Goal: Task Accomplishment & Management: Manage account settings

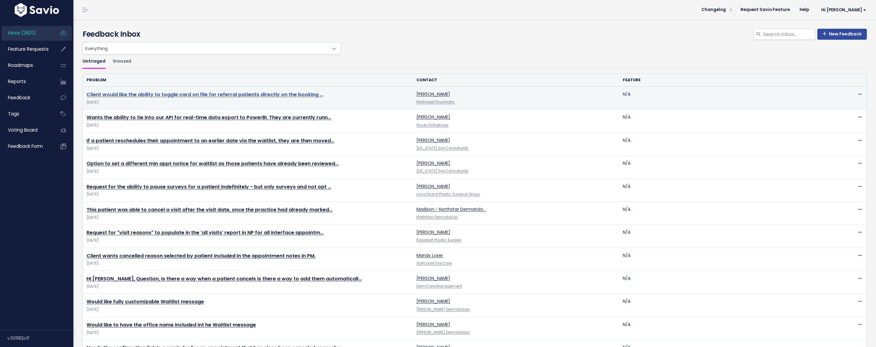
click at [251, 93] on link "Client would like the ability to toggle card on file for referral patients dire…" at bounding box center [205, 94] width 237 height 7
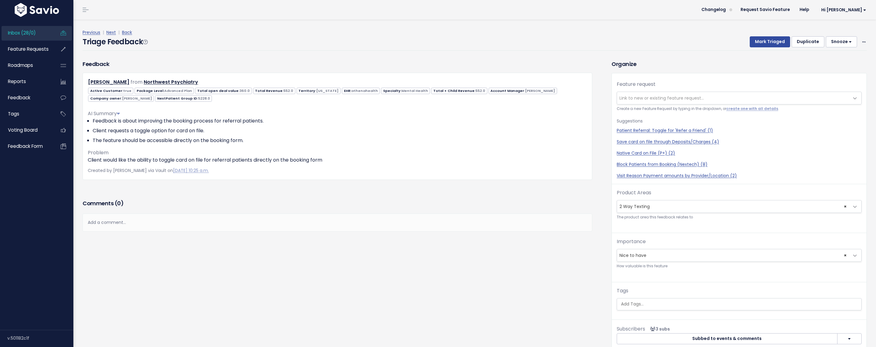
click at [162, 214] on div "Add a comment..." at bounding box center [338, 223] width 510 height 18
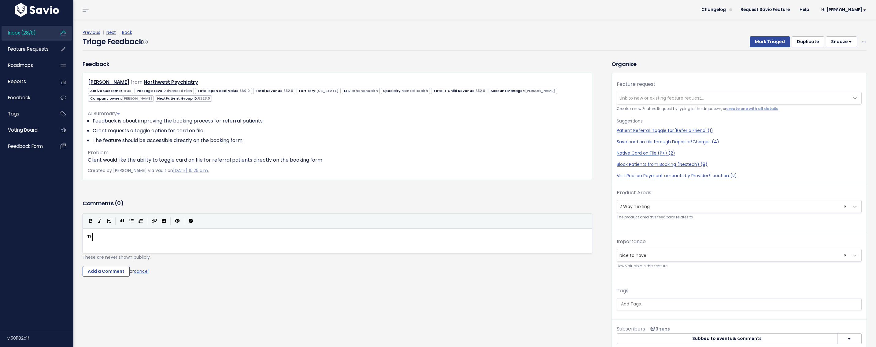
scroll to position [2, 13]
type textarea "This s"
type textarea "iis s"
type textarea "s specifically for the booking flow sent to re"
type textarea "patint"
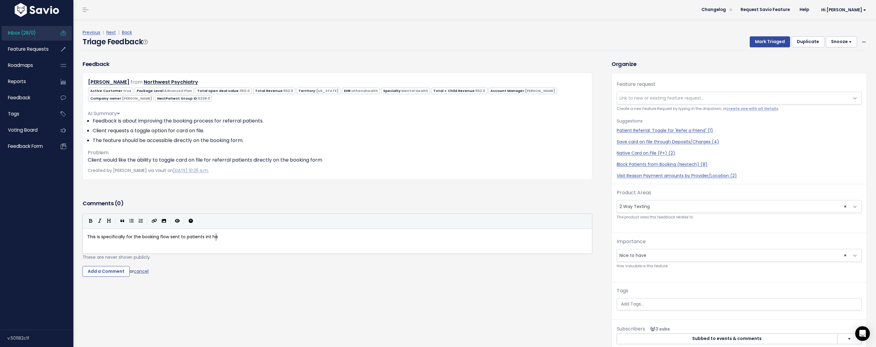
type textarea "ents int he"
type textarea "the f"
type textarea "er"
type textarea "e"
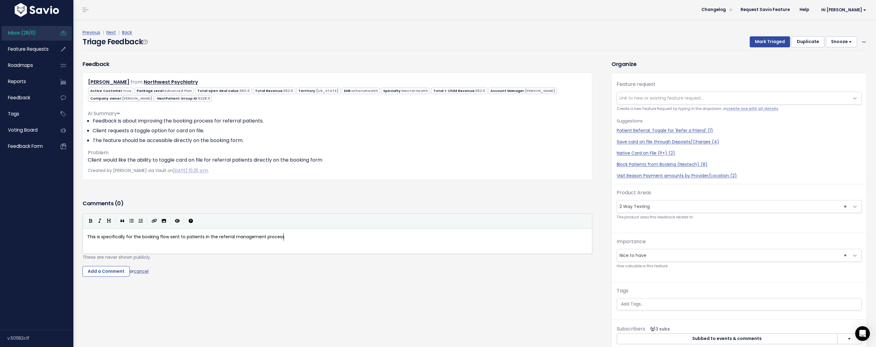
type textarea "referral management process. Li"
type textarea "Likely somwh"
type textarea "afe"
type textarea "ter a"
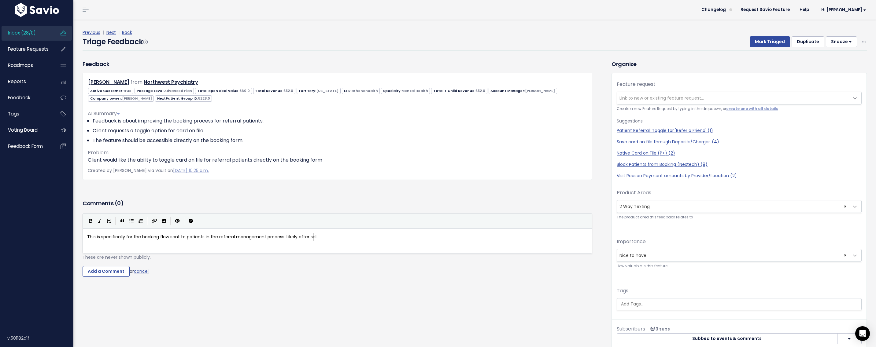
type textarea "selc"
type textarea "ect a time and before confirming it they should be asked for a credit card on"
type textarea "to be on file if not arleady"
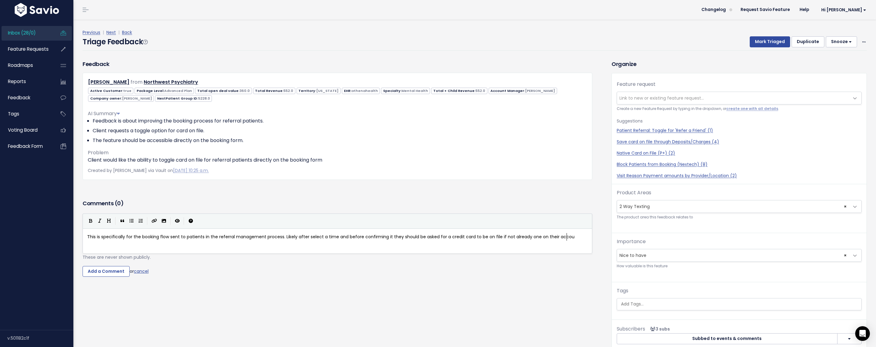
scroll to position [2, 61]
type textarea "lready one on their account."
click at [102, 270] on input "Add a Comment" at bounding box center [106, 271] width 47 height 11
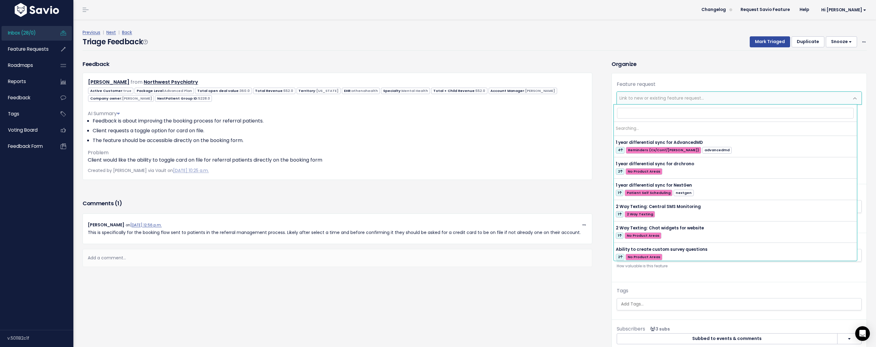
click at [654, 98] on span "Link to new or existing feature request..." at bounding box center [662, 98] width 84 height 6
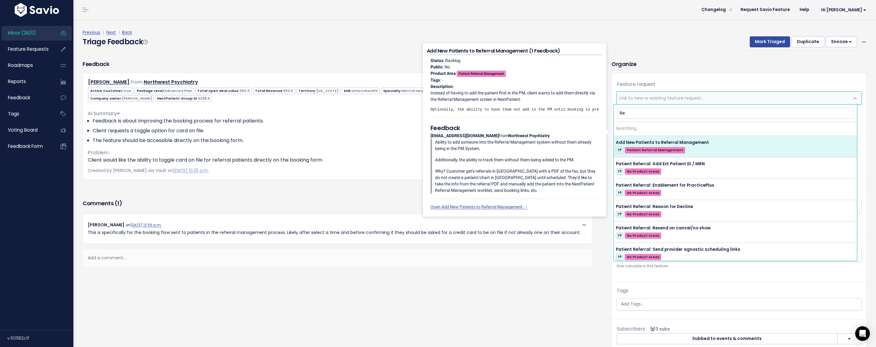
type input "R"
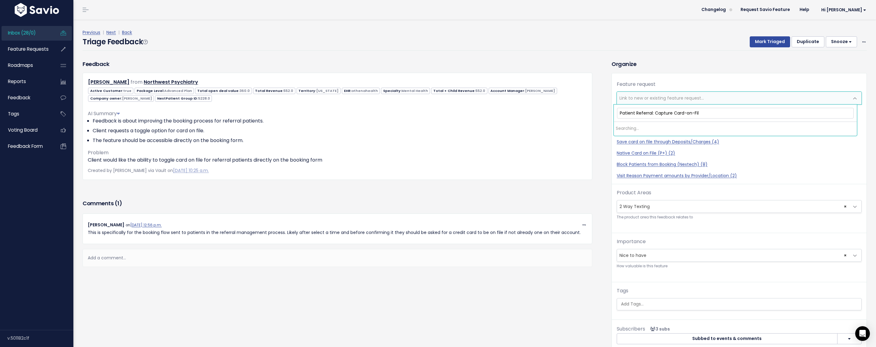
type input "Patient Referral: Capture Card-on-File"
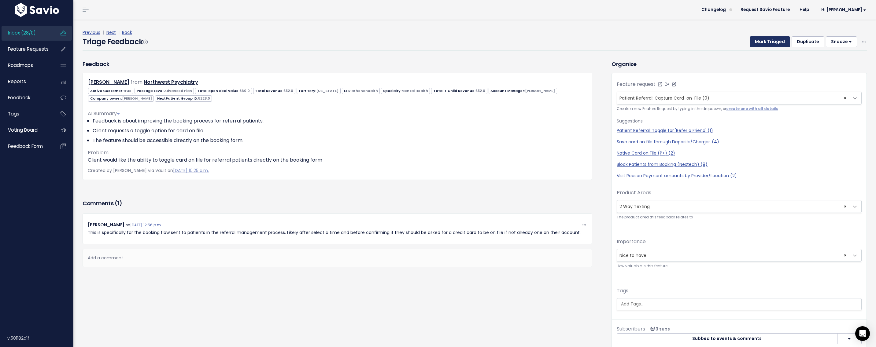
click at [755, 38] on button "Mark Triaged" at bounding box center [770, 41] width 40 height 11
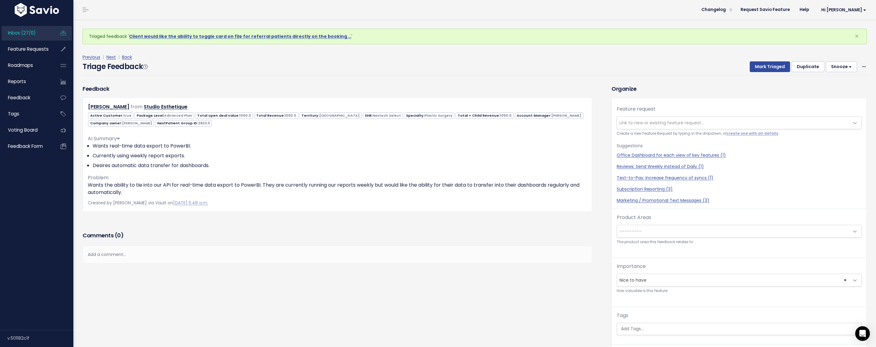
click at [667, 122] on span "Link to new or existing feature request..." at bounding box center [662, 123] width 84 height 6
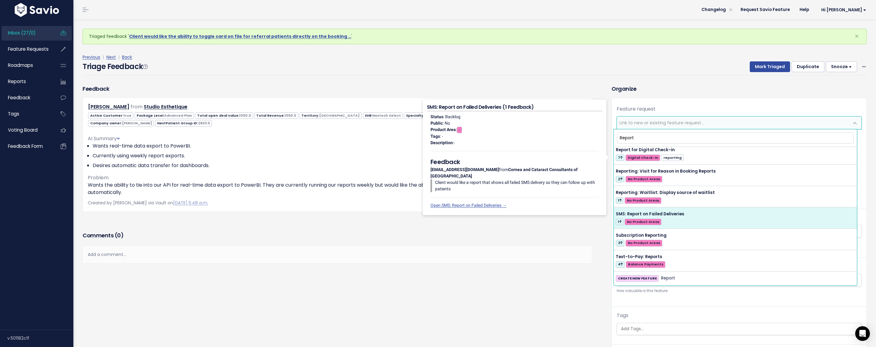
scroll to position [110, 0]
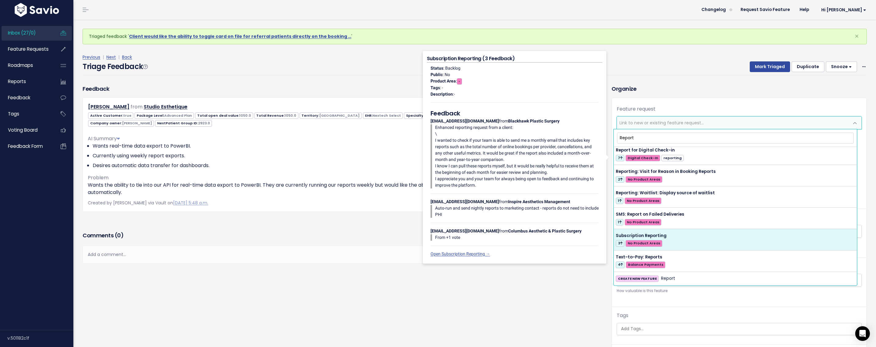
type input "Report"
select select "54744"
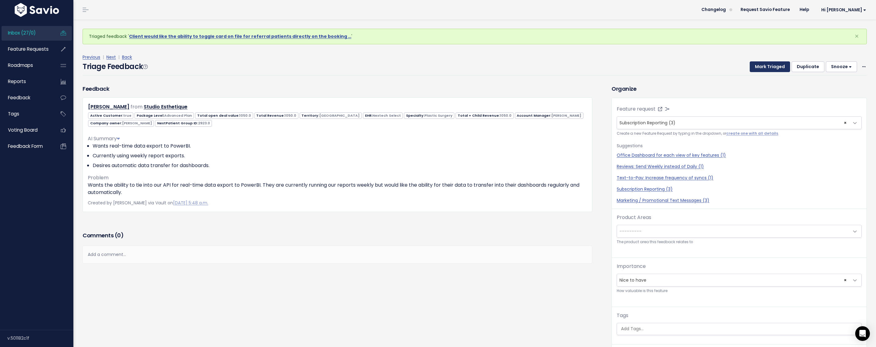
click at [765, 69] on button "Mark Triaged" at bounding box center [770, 66] width 40 height 11
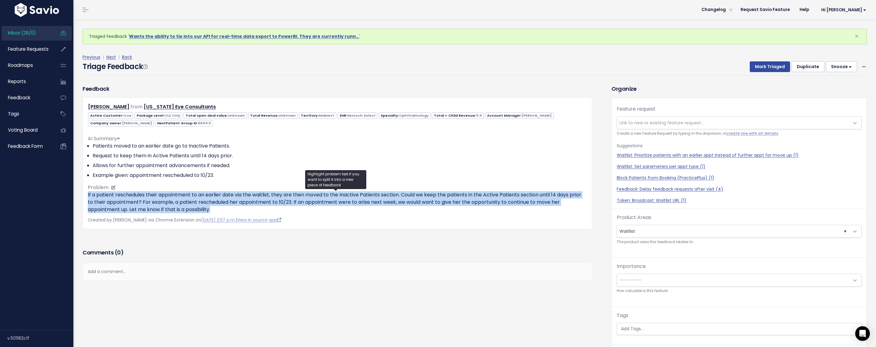
drag, startPoint x: 208, startPoint y: 210, endPoint x: 88, endPoint y: 195, distance: 121.1
click at [88, 195] on p "If a patient reschedules their appointment to an earlier date via the waitlist,…" at bounding box center [337, 202] width 499 height 22
copy p "If a patient reschedules their appointment to an earlier date via the waitlist,…"
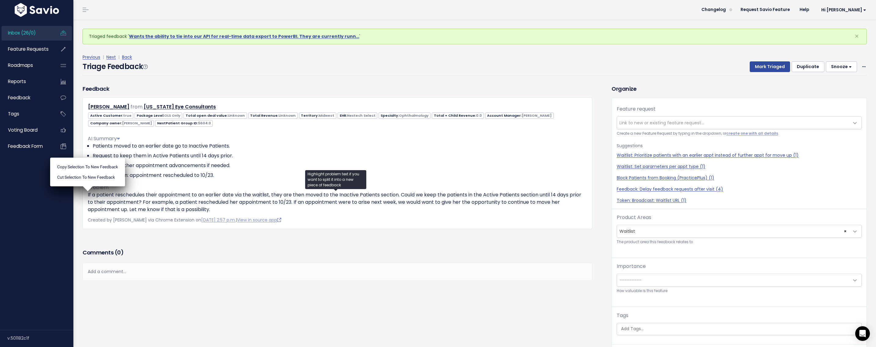
click at [642, 123] on span "Link to new or existing feature request..." at bounding box center [662, 123] width 84 height 6
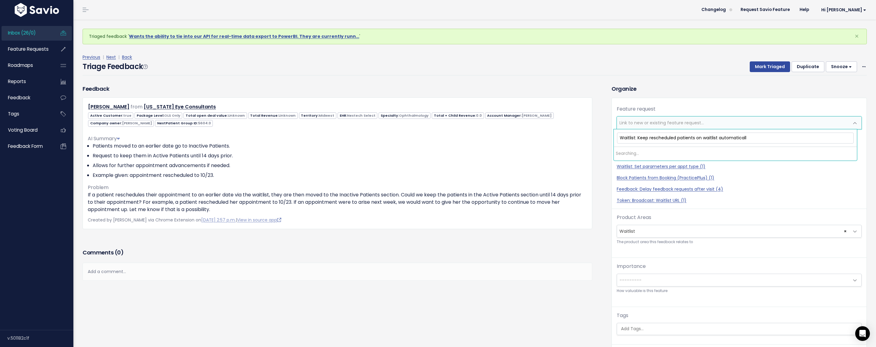
type input "Waitlist: Keep rescheduled patients on waitlist automatically"
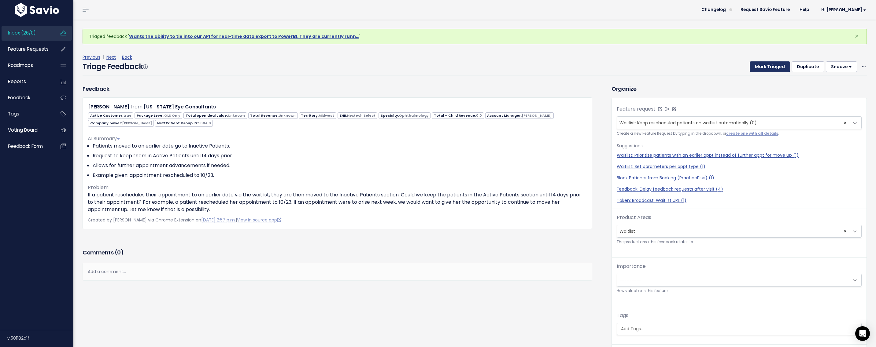
click at [769, 63] on button "Mark Triaged" at bounding box center [770, 66] width 40 height 11
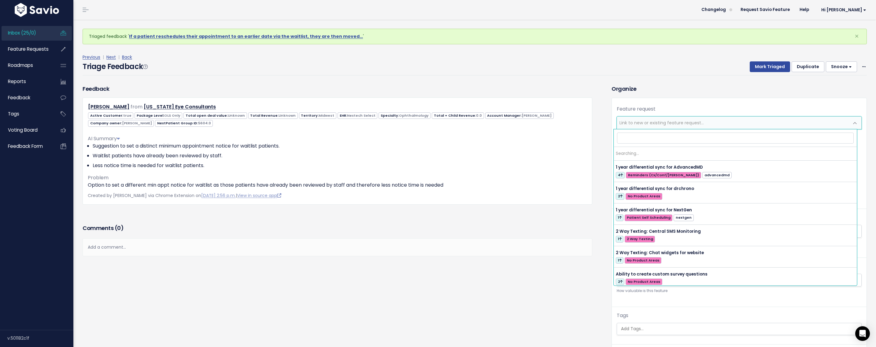
click at [654, 120] on span "Link to new or existing feature request..." at bounding box center [662, 123] width 84 height 6
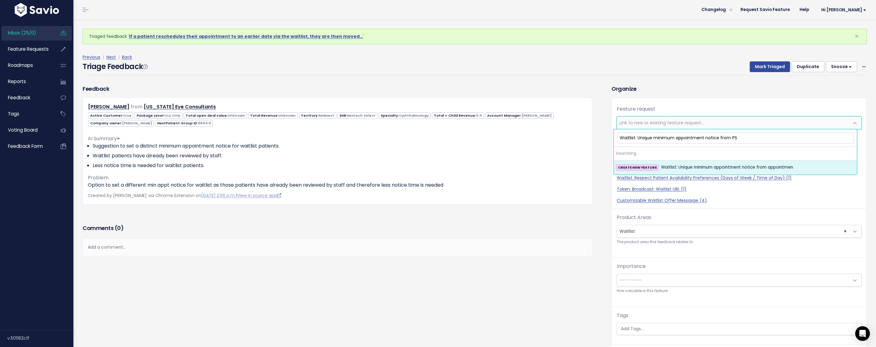
type input "Waitlist: Unique minimum appointment notice from PSS"
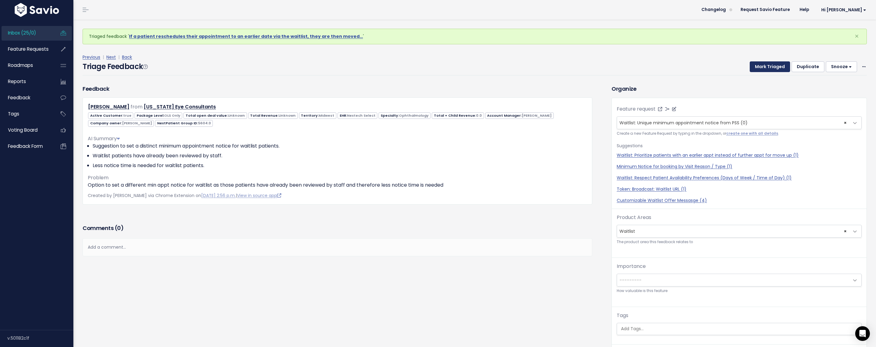
click at [758, 68] on button "Mark Triaged" at bounding box center [770, 66] width 40 height 11
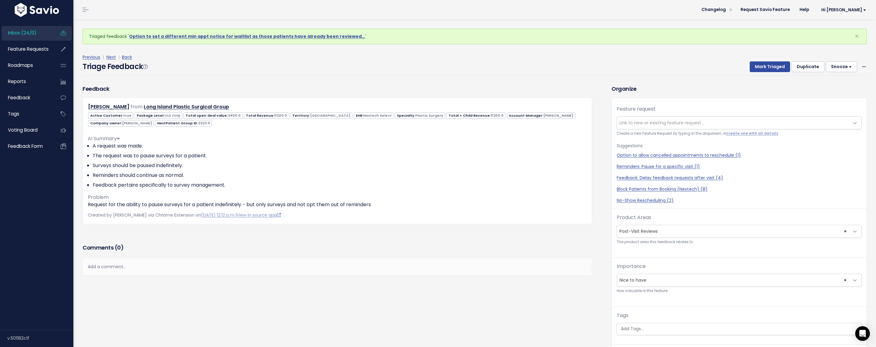
click at [641, 122] on span "Link to new or existing feature request..." at bounding box center [662, 123] width 84 height 6
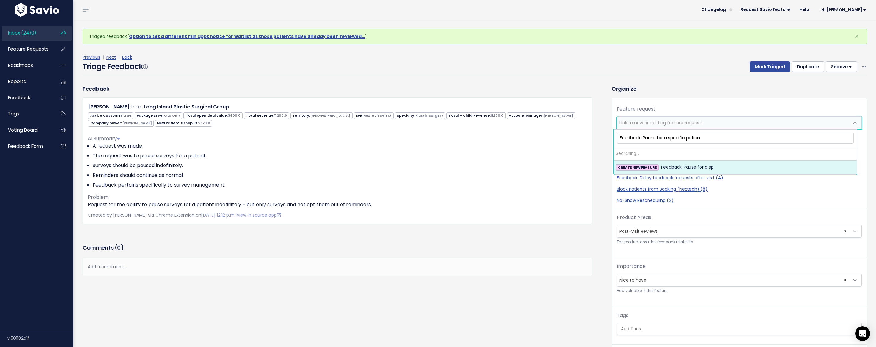
type input "Feedback: Pause for a specific patient"
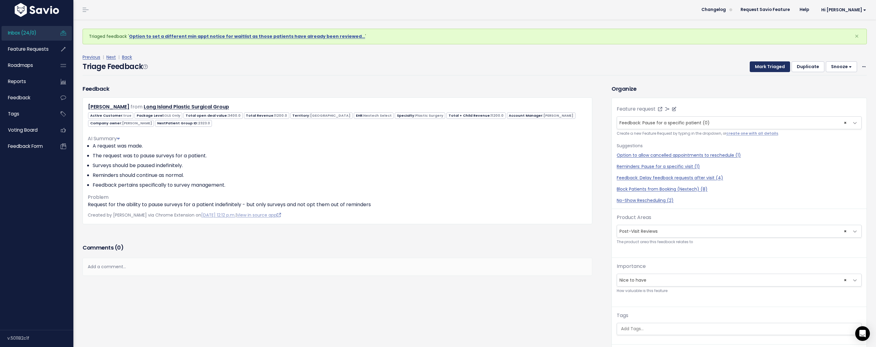
click at [754, 66] on button "Mark Triaged" at bounding box center [770, 66] width 40 height 11
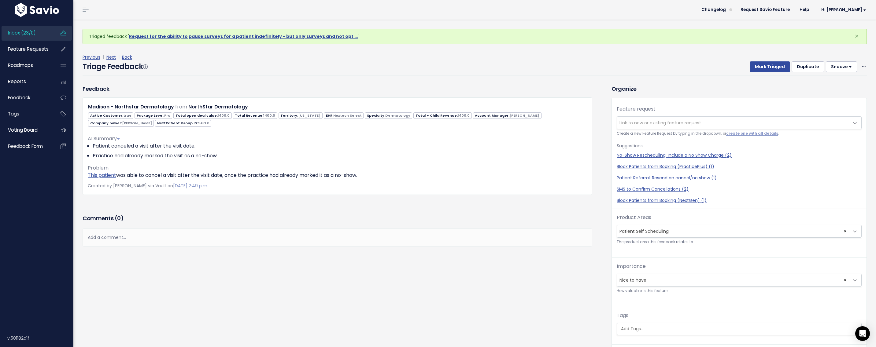
click at [653, 121] on span "Link to new or existing feature request..." at bounding box center [662, 123] width 84 height 6
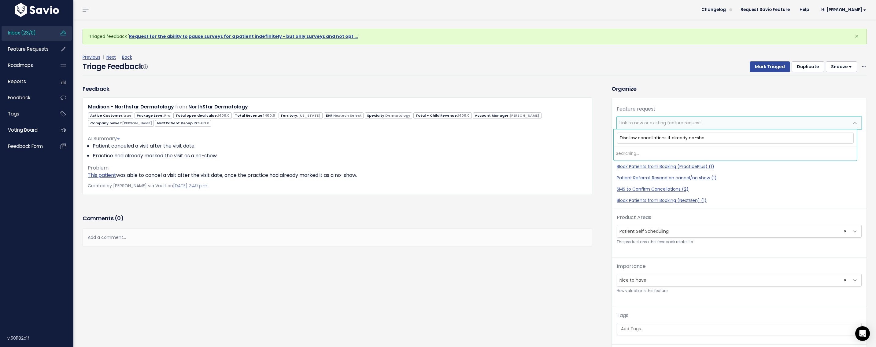
type input "Disallow cancellations if already no-show"
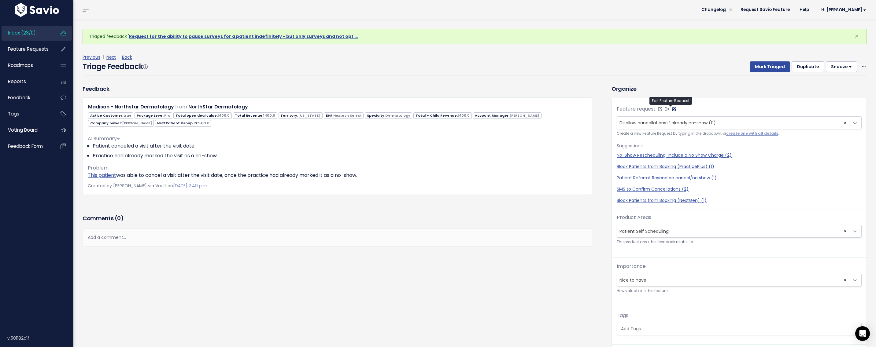
click at [673, 108] on icon at bounding box center [674, 109] width 4 height 4
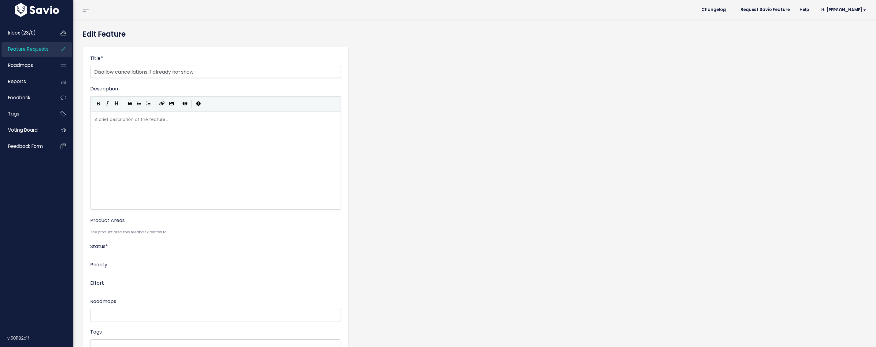
select select
click at [203, 69] on input "Disallow cancellations if already no-show" at bounding box center [215, 72] width 251 height 12
type input "Disallow cancellations if already no-show (Nextech)"
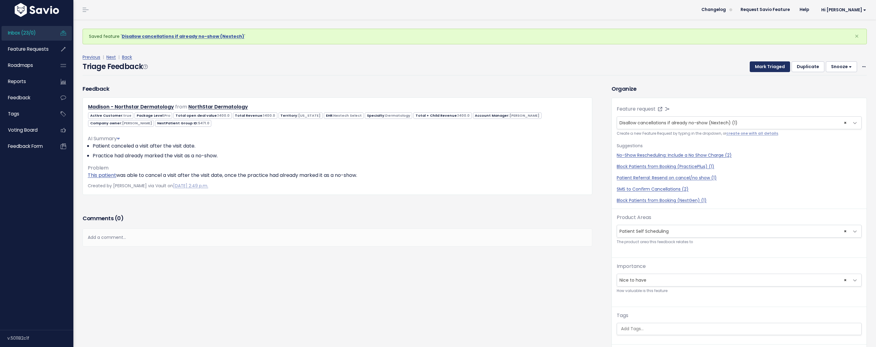
click at [756, 69] on button "Mark Triaged" at bounding box center [770, 66] width 40 height 11
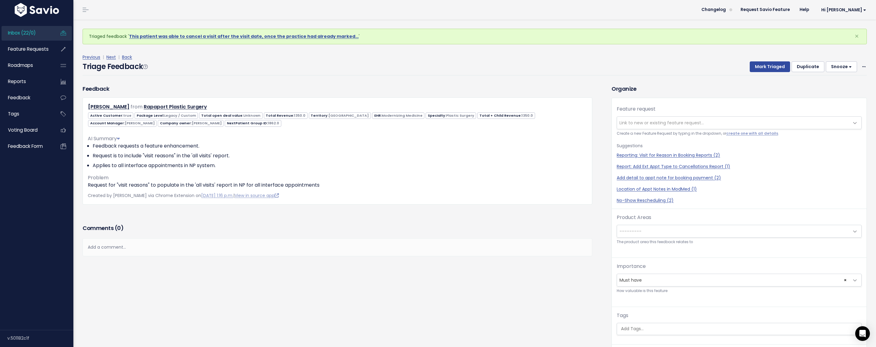
click at [669, 127] on span "Link to new or existing feature request..." at bounding box center [733, 123] width 232 height 12
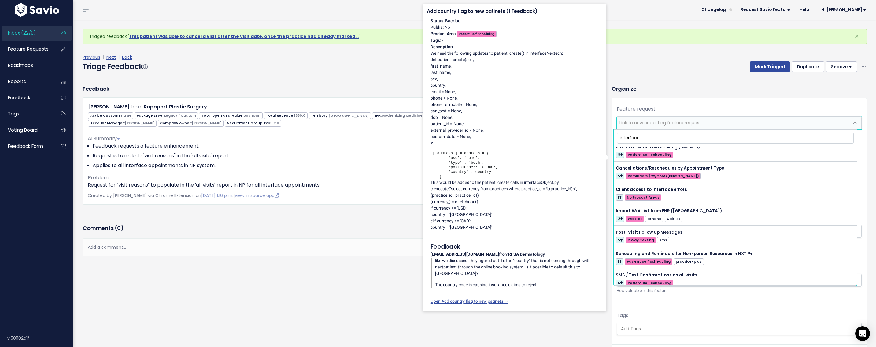
scroll to position [24, 0]
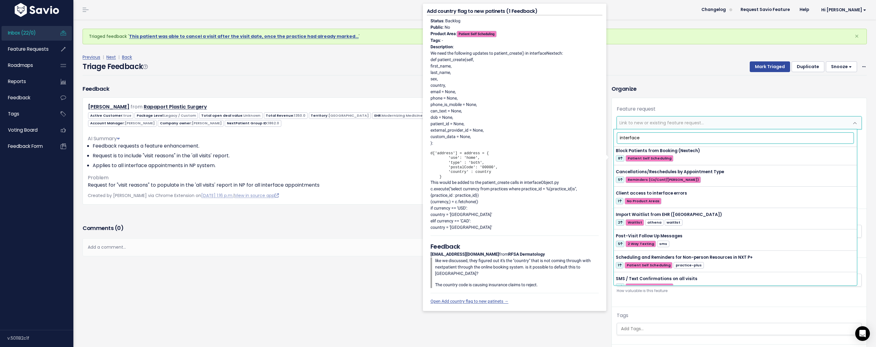
click at [643, 137] on input "interface" at bounding box center [735, 138] width 237 height 11
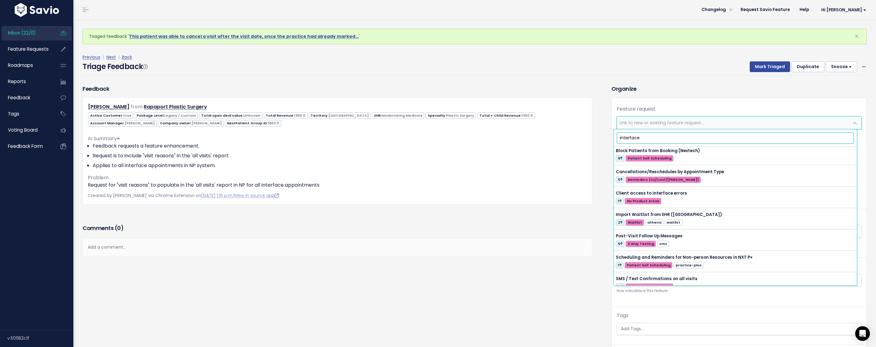
drag, startPoint x: 643, startPoint y: 137, endPoint x: 611, endPoint y: 136, distance: 31.8
click at [611, 137] on body "Inbox (22/0) Feature Requests Roadmaps ×" at bounding box center [438, 204] width 876 height 408
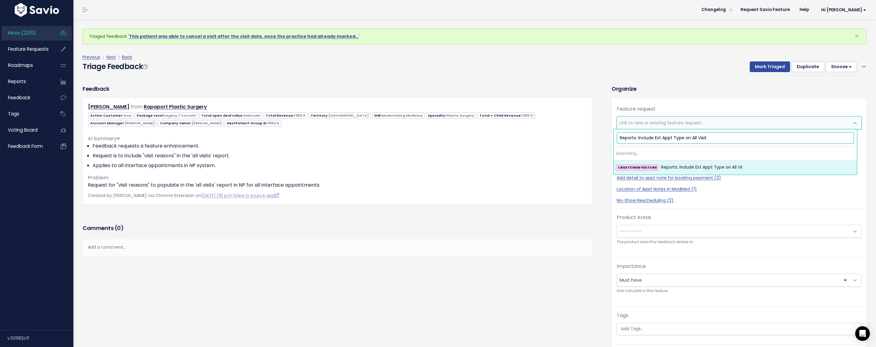
type input "Reports: Include Ext Appt Type on All Visits"
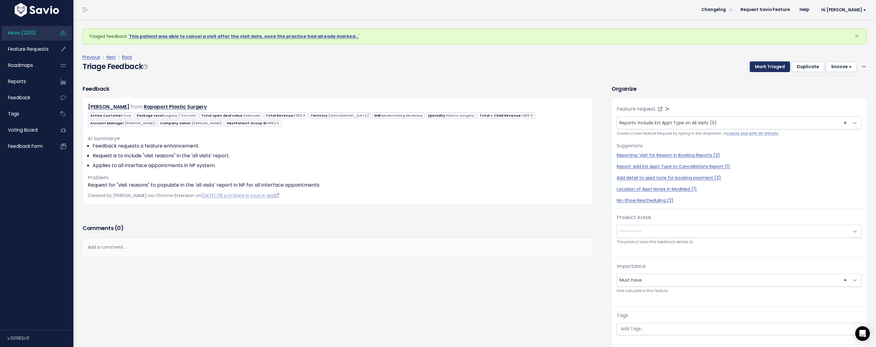
click at [757, 70] on button "Mark Triaged" at bounding box center [770, 66] width 40 height 11
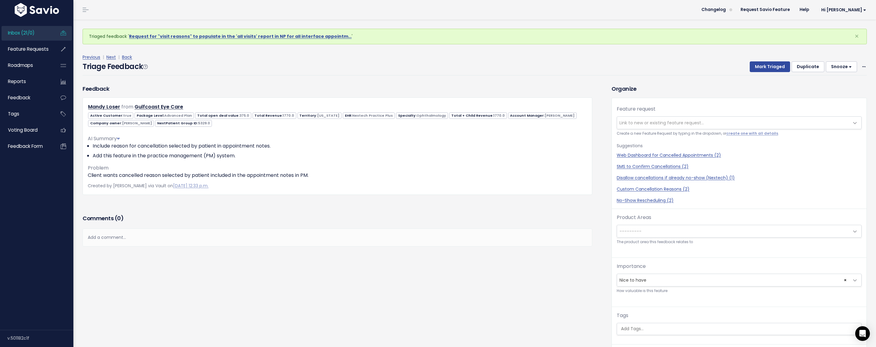
click at [657, 125] on span "Link to new or existing feature request..." at bounding box center [662, 123] width 84 height 6
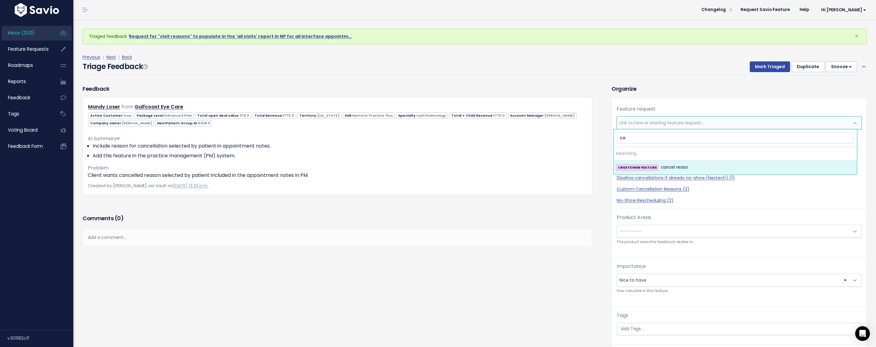
type input "c"
type input "Append Cancellation Reason to Appt Notes"
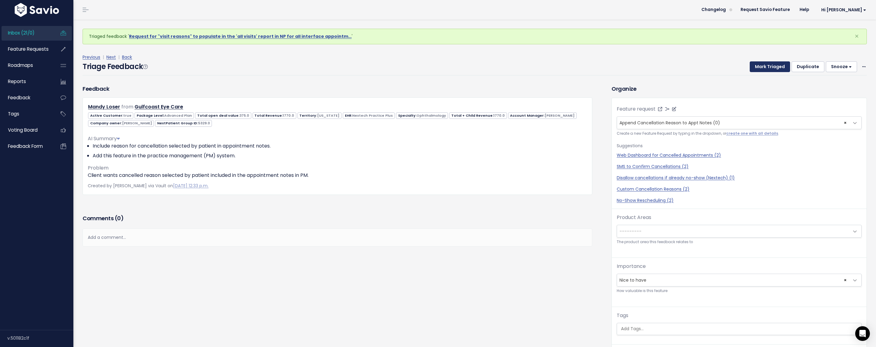
click at [762, 63] on button "Mark Triaged" at bounding box center [770, 66] width 40 height 11
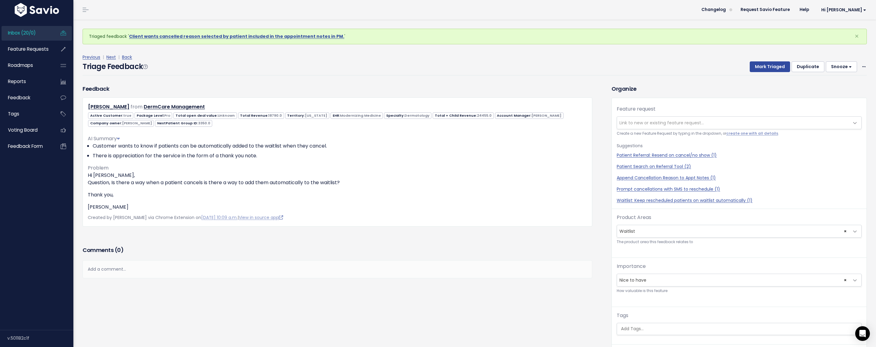
click at [631, 122] on span "Link to new or existing feature request..." at bounding box center [662, 123] width 84 height 6
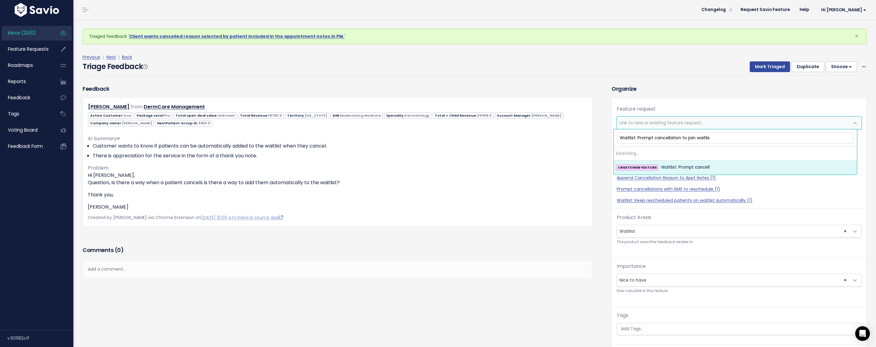
type input "Waitlist: Prompt cancellation to join waitlist"
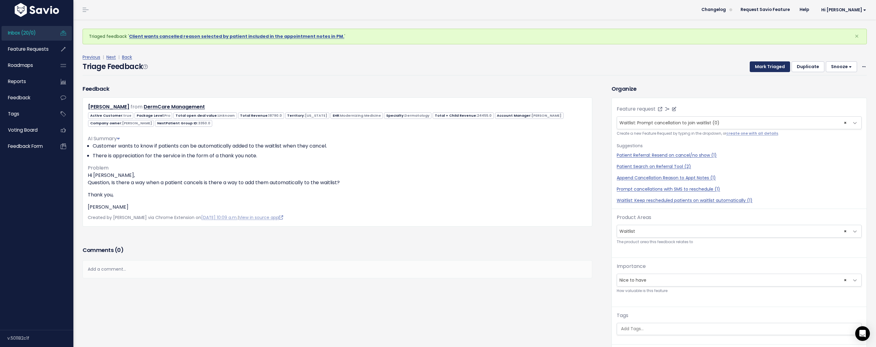
click at [766, 69] on button "Mark Triaged" at bounding box center [770, 66] width 40 height 11
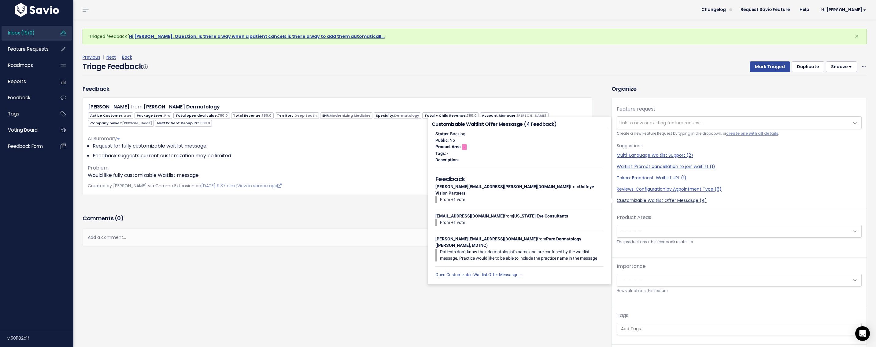
click at [641, 201] on link "Customizable Waitlist Offer Messasge (4)" at bounding box center [739, 201] width 245 height 6
select select "54943"
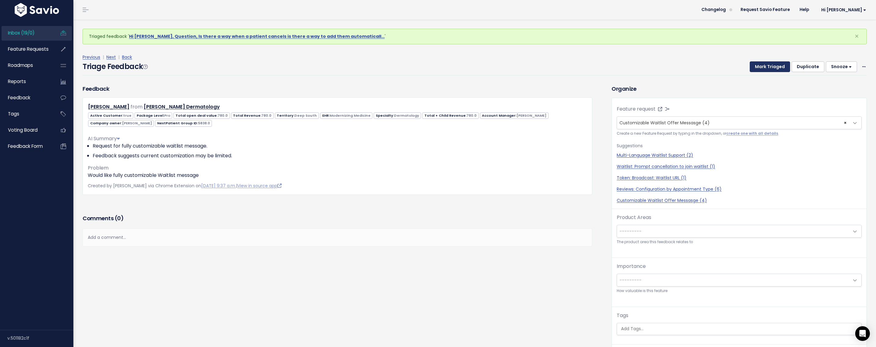
click at [766, 65] on button "Mark Triaged" at bounding box center [770, 66] width 40 height 11
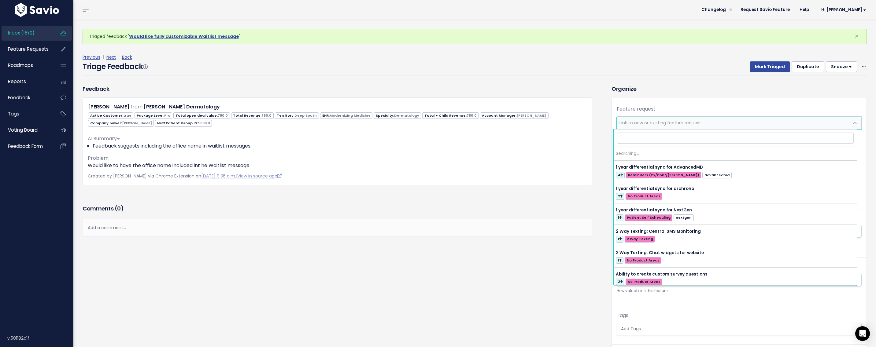
click at [659, 125] on span "Link to new or existing feature request..." at bounding box center [662, 123] width 84 height 6
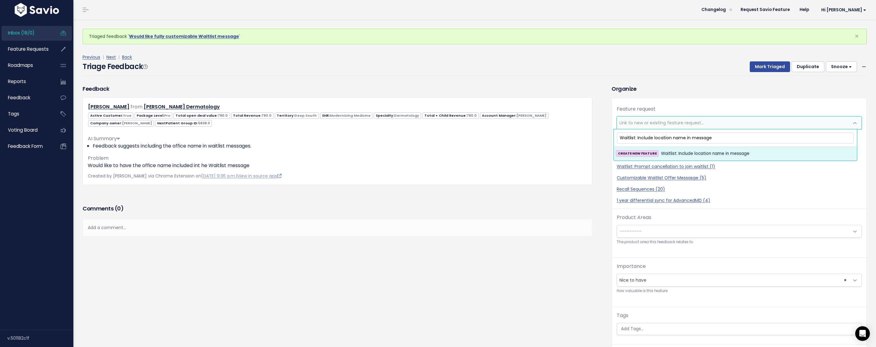
type input "Waitlist: Include location name in message"
click at [668, 147] on li "CREATE NEW FEATURE Waitlist: Include location name in message" at bounding box center [735, 153] width 243 height 13
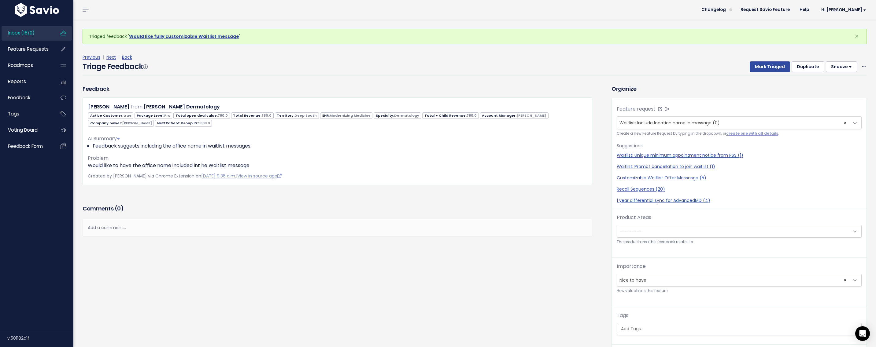
drag, startPoint x: 745, startPoint y: 71, endPoint x: 752, endPoint y: 69, distance: 7.0
click at [745, 71] on div "Mark Triaged Duplicate Snooze 1 day 3 days 7 days 14 days Edit Delete" at bounding box center [805, 66] width 124 height 11
click at [758, 67] on button "Mark Triaged" at bounding box center [770, 66] width 40 height 11
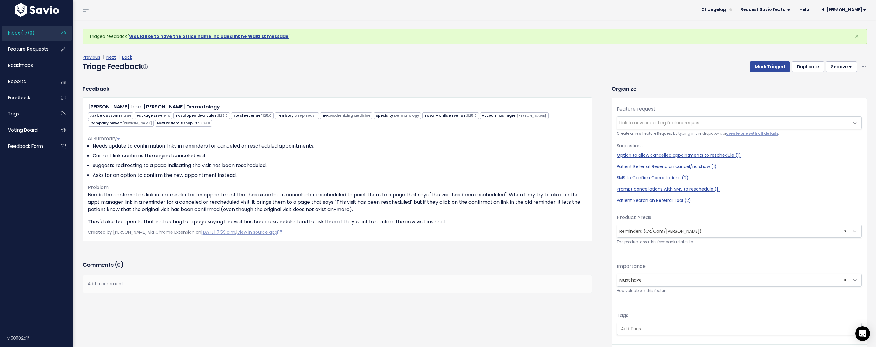
click at [658, 125] on span "Link to new or existing feature request..." at bounding box center [662, 123] width 84 height 6
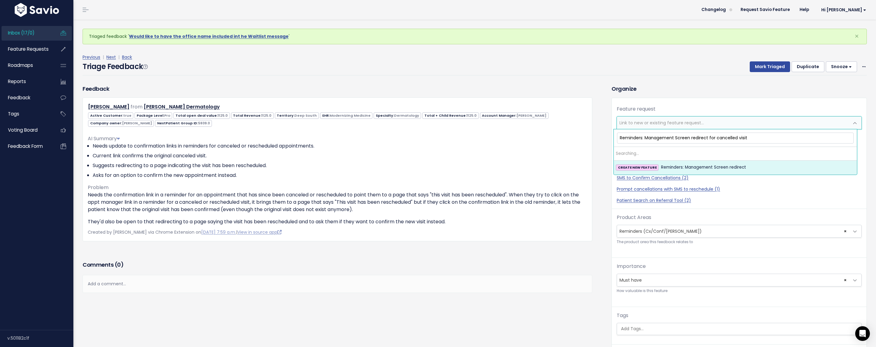
type input "Reminders: Management Screen redirect for cancelled visits"
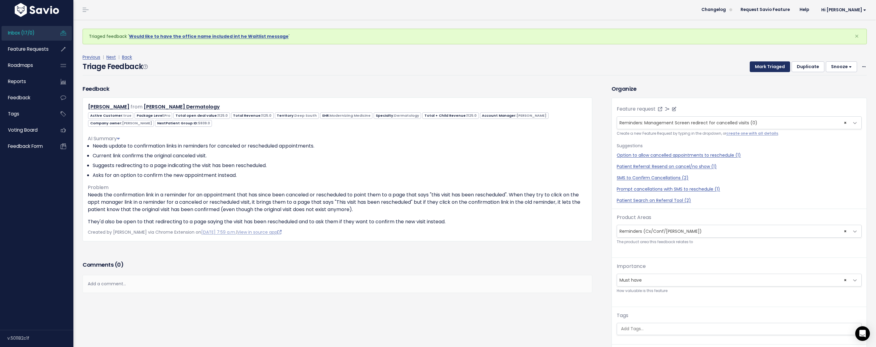
click at [773, 66] on button "Mark Triaged" at bounding box center [770, 66] width 40 height 11
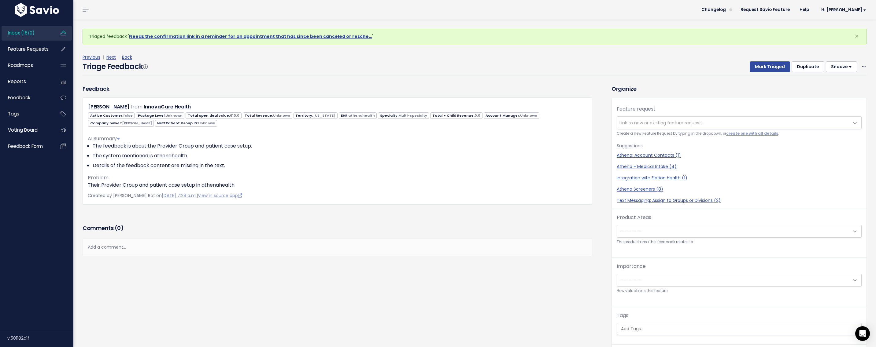
scroll to position [20, 0]
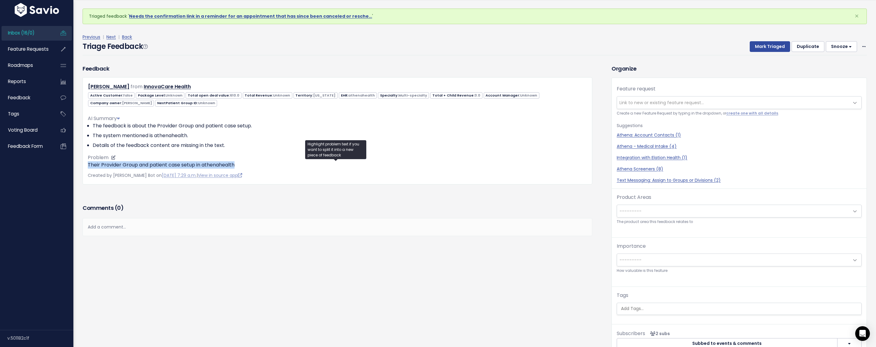
drag, startPoint x: 235, startPoint y: 163, endPoint x: 89, endPoint y: 166, distance: 145.9
click at [89, 166] on p "Their Provider Group and patient case setup in athenahealth" at bounding box center [337, 164] width 499 height 7
copy p "Their Provider Group and patient case setup in athenahealth"
click at [837, 46] on button "Snooze" at bounding box center [841, 46] width 31 height 11
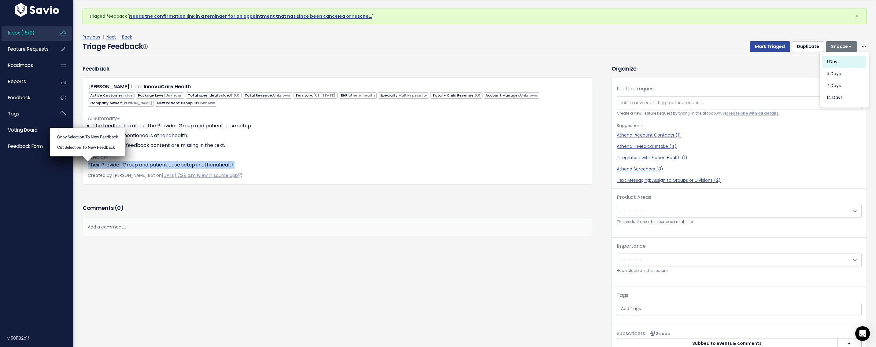
click at [830, 59] on button "1 day" at bounding box center [844, 62] width 44 height 12
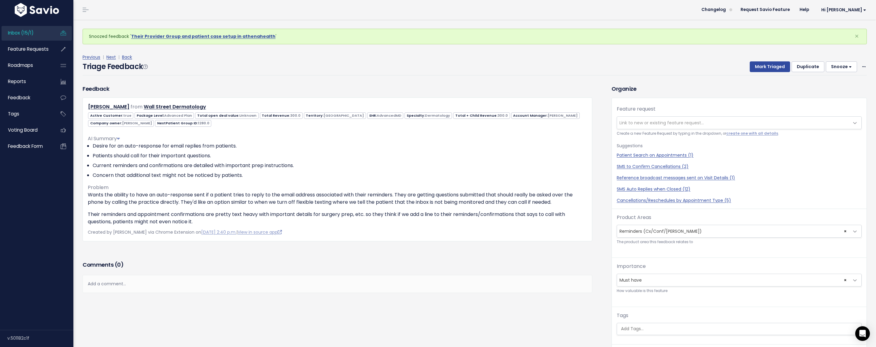
click at [646, 122] on span "Link to new or existing feature request..." at bounding box center [662, 123] width 84 height 6
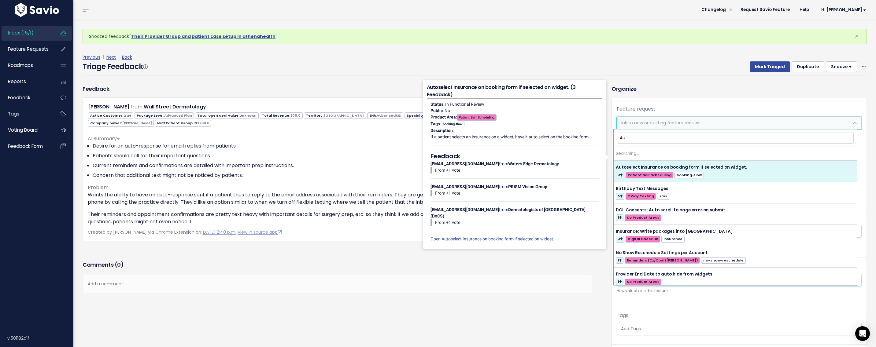
type input "A"
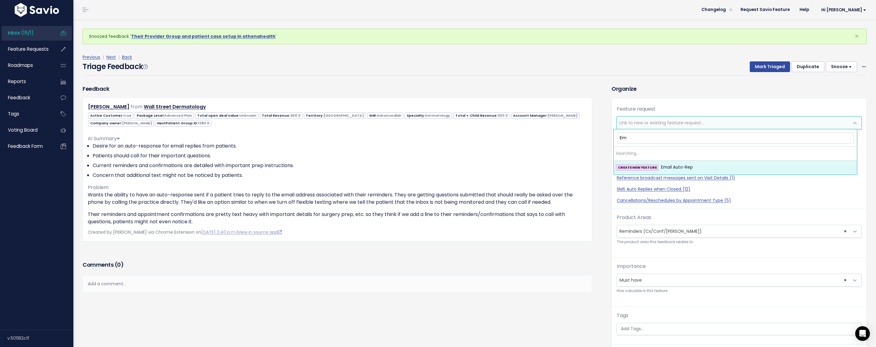
type input "E"
type input "Auto-Reply to email replies similar to SMS"
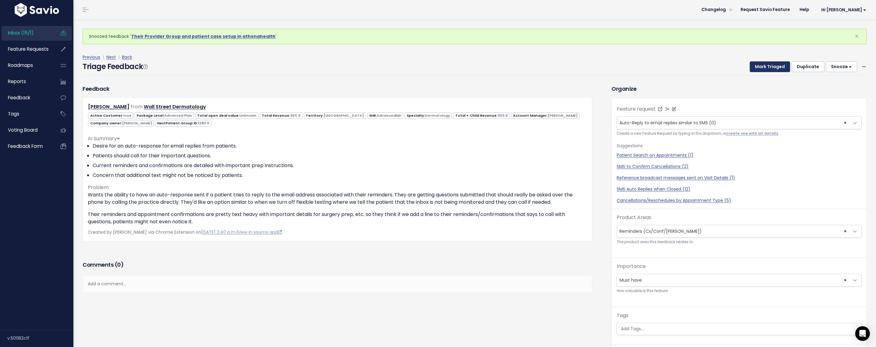
click at [764, 66] on button "Mark Triaged" at bounding box center [770, 66] width 40 height 11
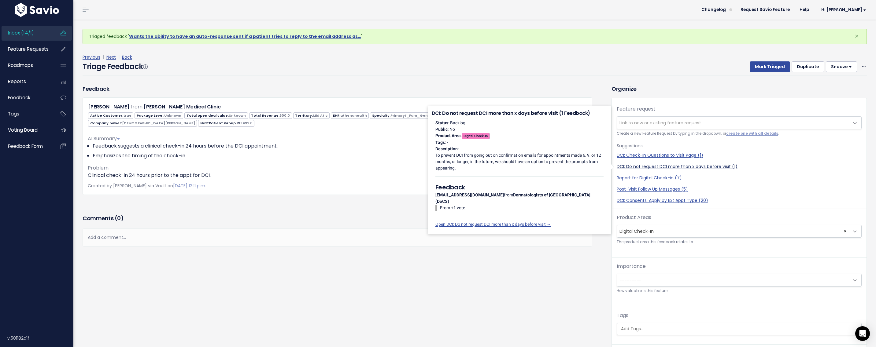
click at [711, 169] on link "DCI: Do not request DCI more than x days before visit (1)" at bounding box center [739, 167] width 245 height 6
select select "64047"
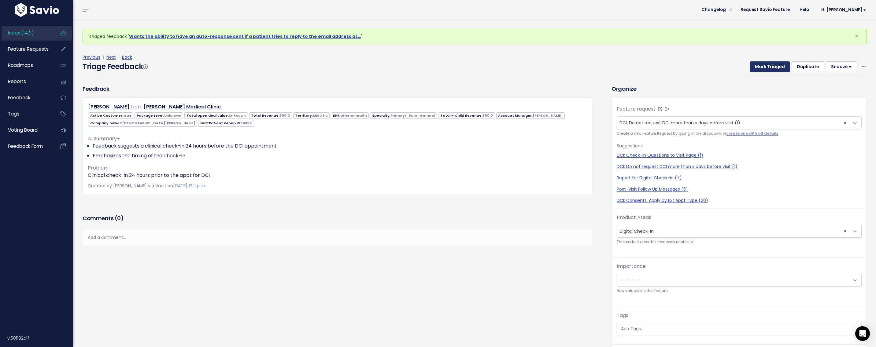
click at [762, 64] on button "Mark Triaged" at bounding box center [770, 66] width 40 height 11
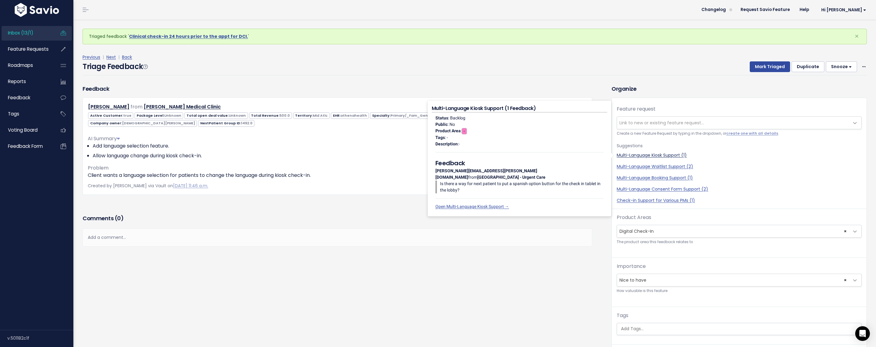
click at [639, 154] on link "Multi-Language Kiosk Support (1)" at bounding box center [739, 155] width 245 height 6
select select "57051"
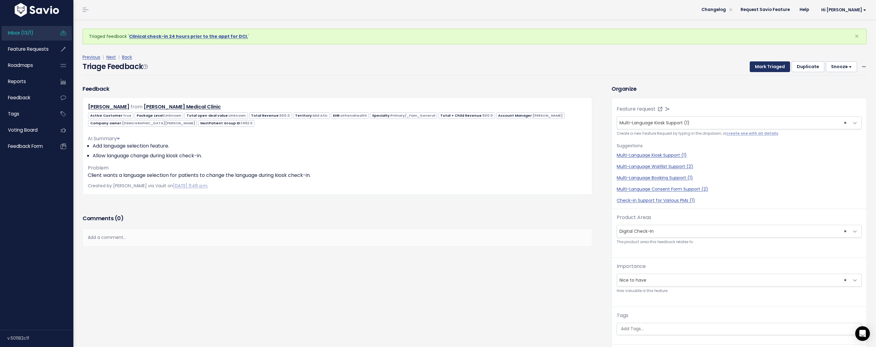
click at [764, 67] on button "Mark Triaged" at bounding box center [770, 66] width 40 height 11
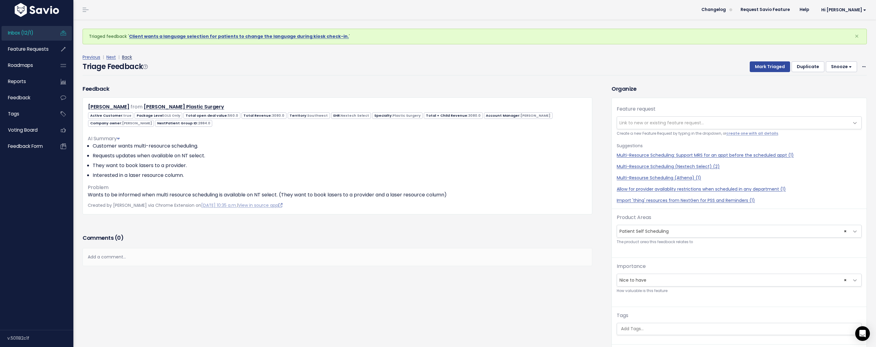
click at [127, 56] on link "Back" at bounding box center [127, 57] width 10 height 6
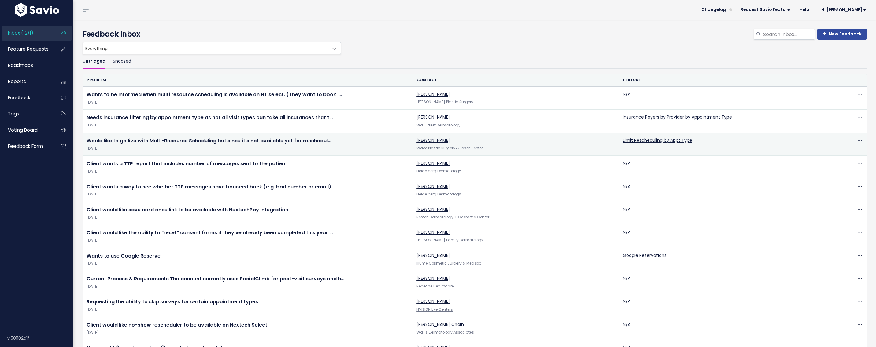
scroll to position [35, 0]
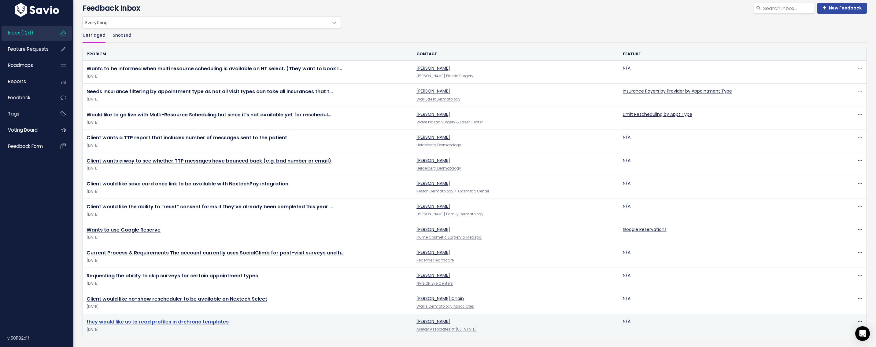
click at [187, 319] on link "they would like us to read profiles in drchrono templates" at bounding box center [158, 322] width 142 height 7
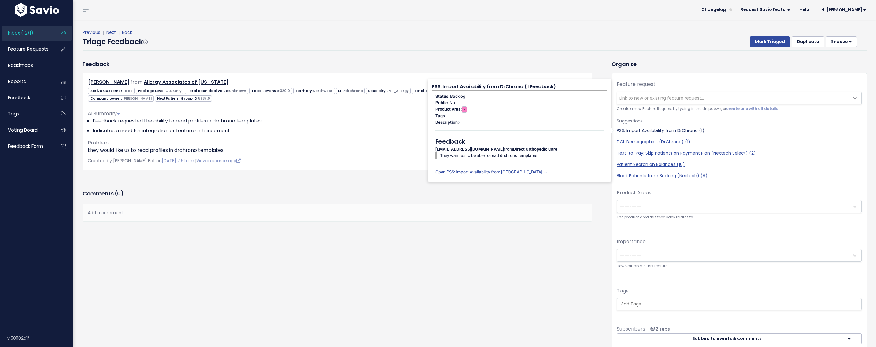
click at [668, 132] on link "PSS: Import Availability from DrChrono (1)" at bounding box center [739, 131] width 245 height 6
select select "62451"
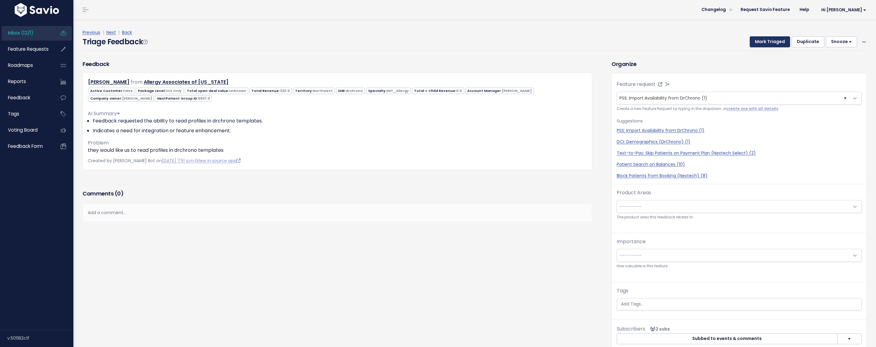
click at [770, 42] on button "Mark Triaged" at bounding box center [770, 41] width 40 height 11
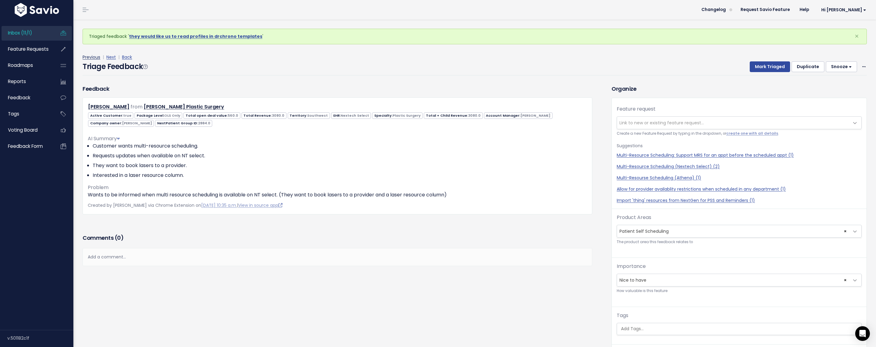
click at [98, 58] on link "Previous" at bounding box center [92, 57] width 18 height 6
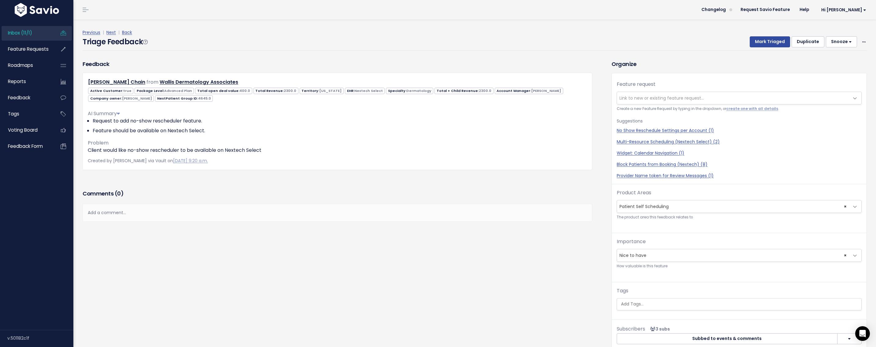
click at [637, 102] on span "Link to new or existing feature request..." at bounding box center [733, 98] width 232 height 12
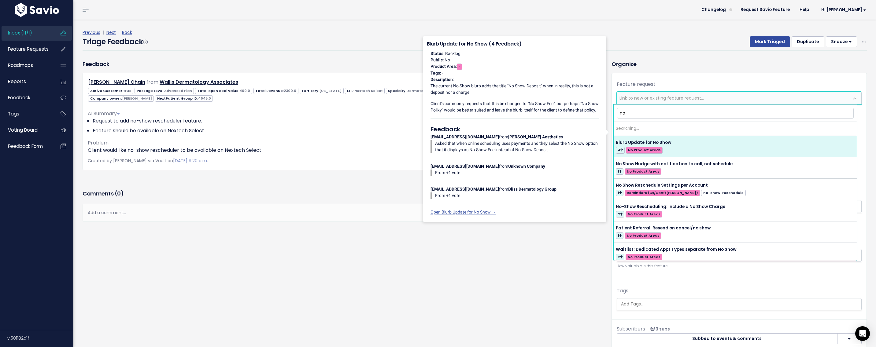
type input "n"
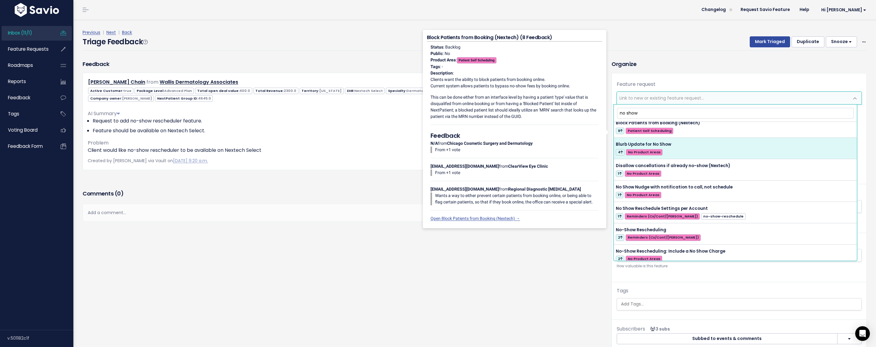
scroll to position [81, 0]
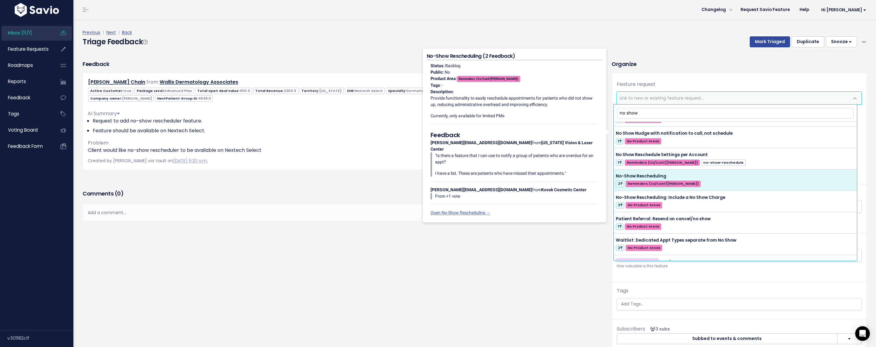
type input "no show"
select select "50163"
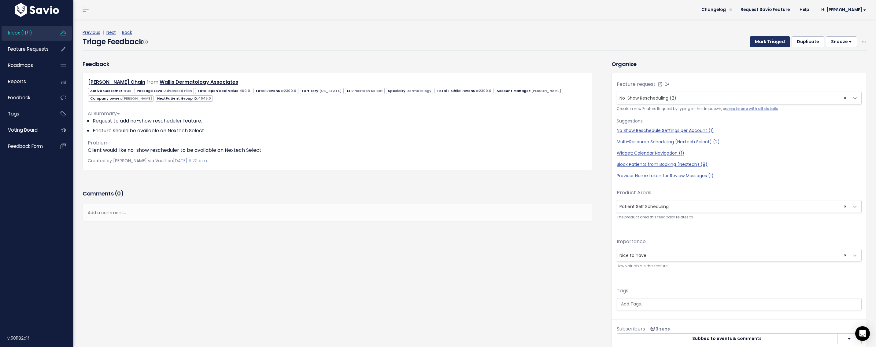
click at [759, 44] on button "Mark Triaged" at bounding box center [770, 41] width 40 height 11
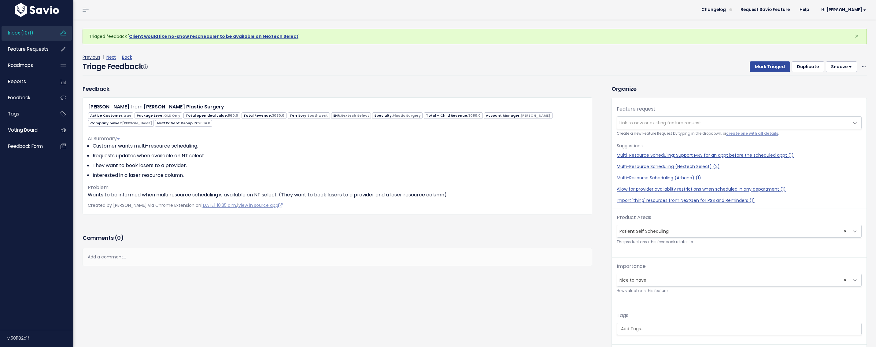
click at [94, 58] on link "Previous" at bounding box center [92, 57] width 18 height 6
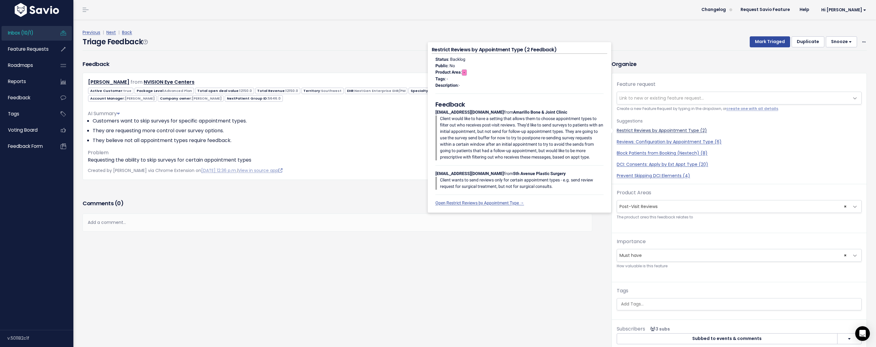
click at [656, 131] on link "Restrict Reviews by Appointment Type (2)" at bounding box center [739, 131] width 245 height 6
select select "54005"
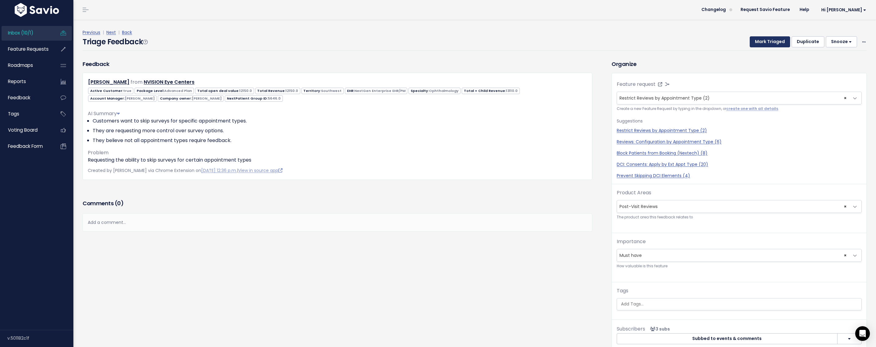
click at [761, 39] on button "Mark Triaged" at bounding box center [770, 41] width 40 height 11
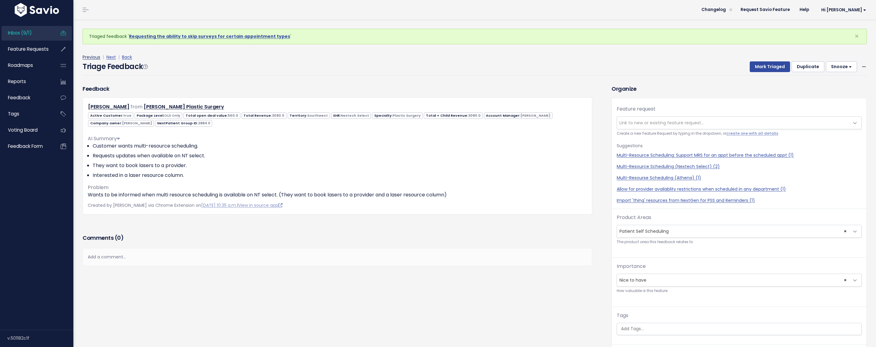
click at [96, 59] on link "Previous" at bounding box center [92, 57] width 18 height 6
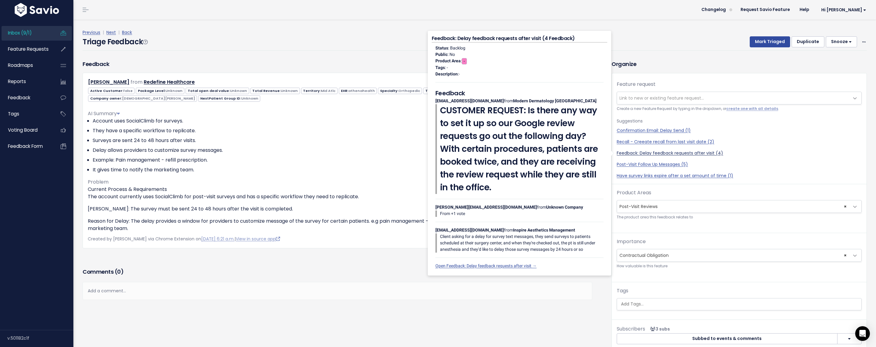
click at [646, 151] on link "Feedback: Delay feedback requests after visit (4)" at bounding box center [739, 153] width 245 height 6
select select "60407"
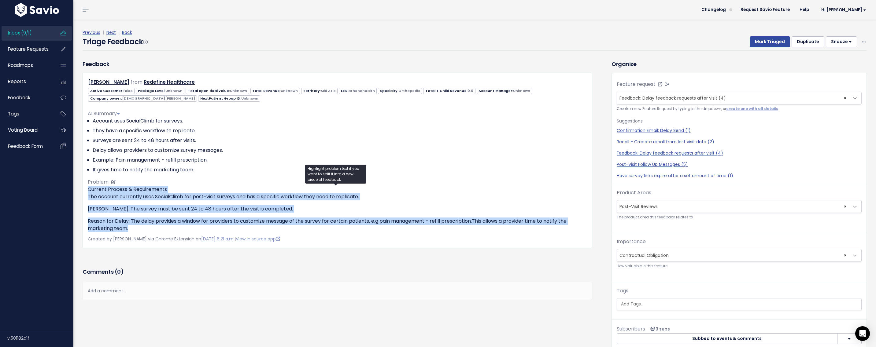
drag, startPoint x: 141, startPoint y: 232, endPoint x: 88, endPoint y: 192, distance: 66.2
click at [88, 192] on div "William Vanderveer from Redefine Healthcare" at bounding box center [338, 161] width 510 height 176
copy div "Current Process & Requirements The account currently uses SocialClimb for post-…"
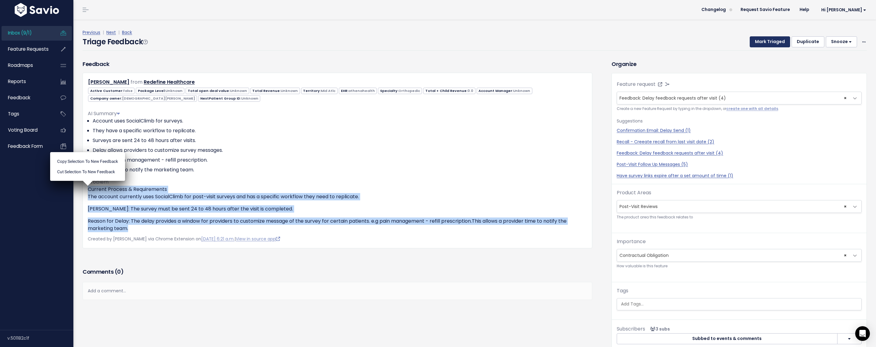
click at [751, 39] on button "Mark Triaged" at bounding box center [770, 41] width 40 height 11
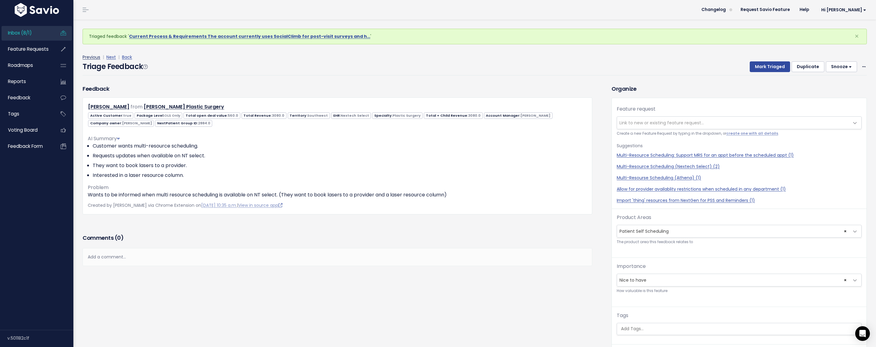
click at [92, 57] on link "Previous" at bounding box center [92, 57] width 18 height 6
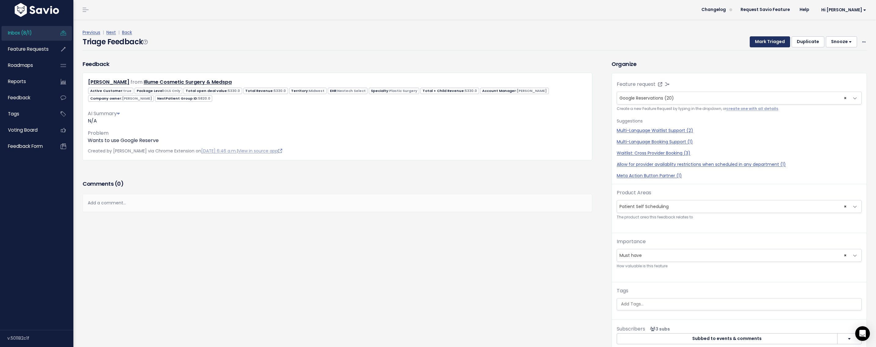
click at [762, 41] on button "Mark Triaged" at bounding box center [770, 41] width 40 height 11
